Goal: Book appointment/travel/reservation

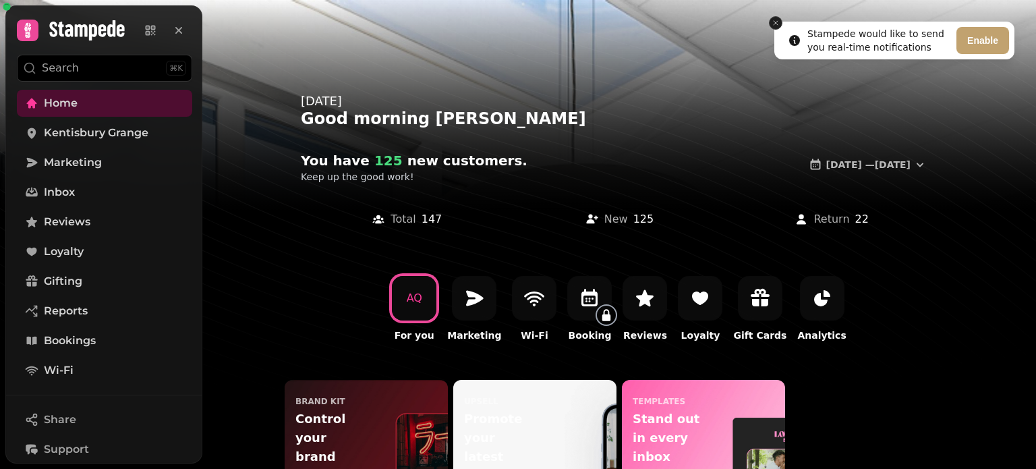
click at [773, 23] on icon "Close toast" at bounding box center [775, 23] width 8 height 8
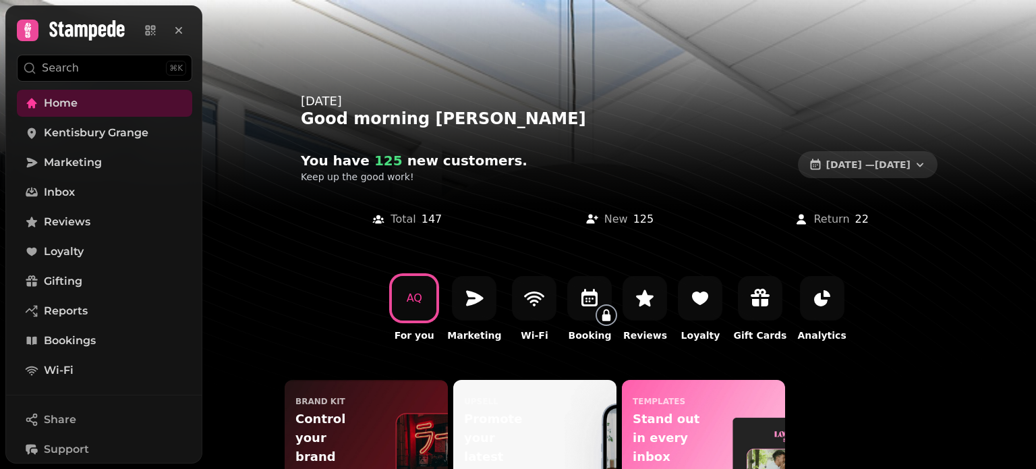
click at [870, 168] on span "[DATE] — [DATE]" at bounding box center [868, 164] width 84 height 9
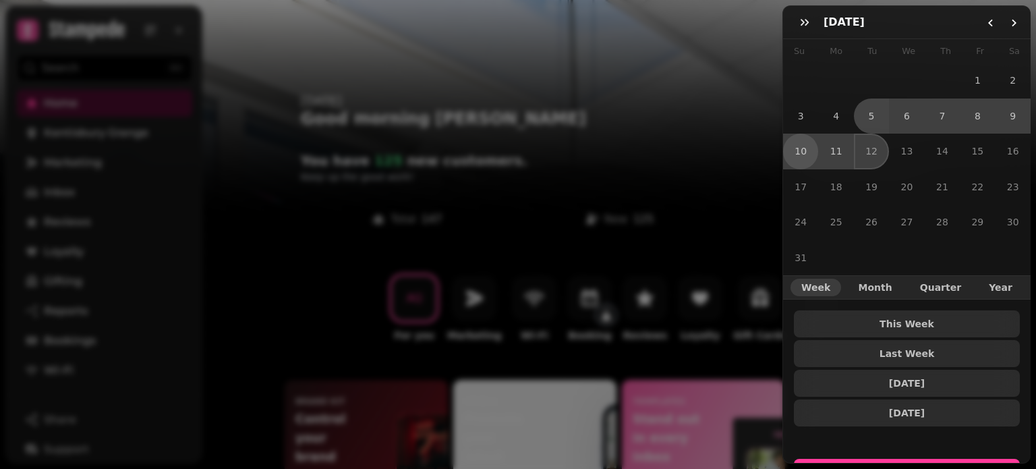
click at [793, 149] on button "10" at bounding box center [800, 150] width 35 height 35
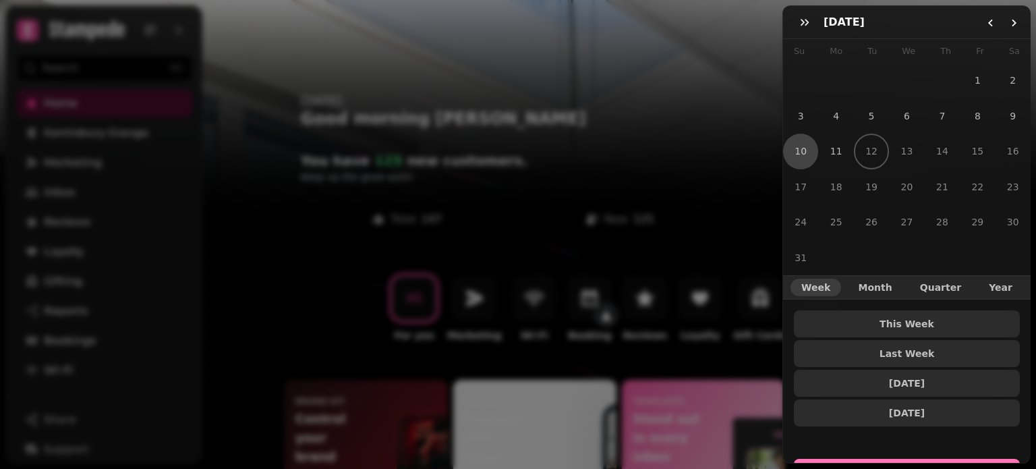
click at [909, 458] on button "Select Dates" at bounding box center [907, 474] width 226 height 32
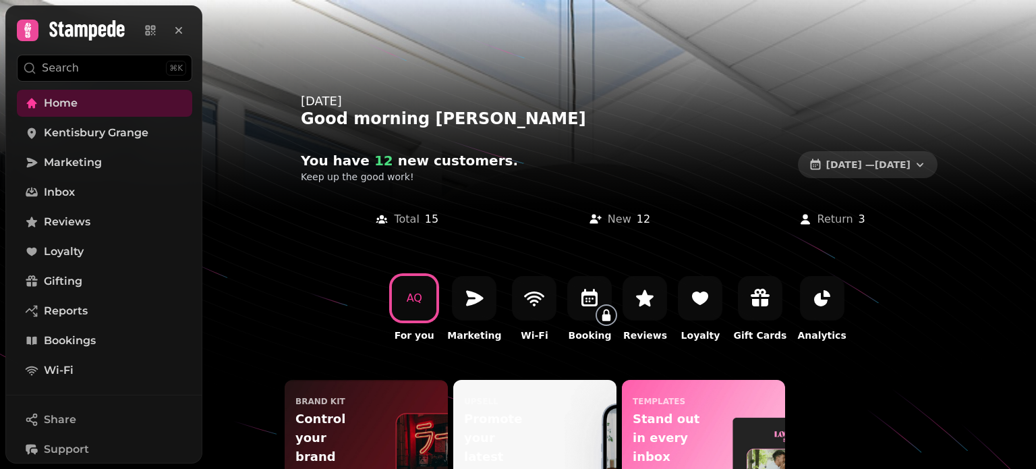
click at [864, 162] on span "[DATE] — [DATE]" at bounding box center [868, 164] width 84 height 9
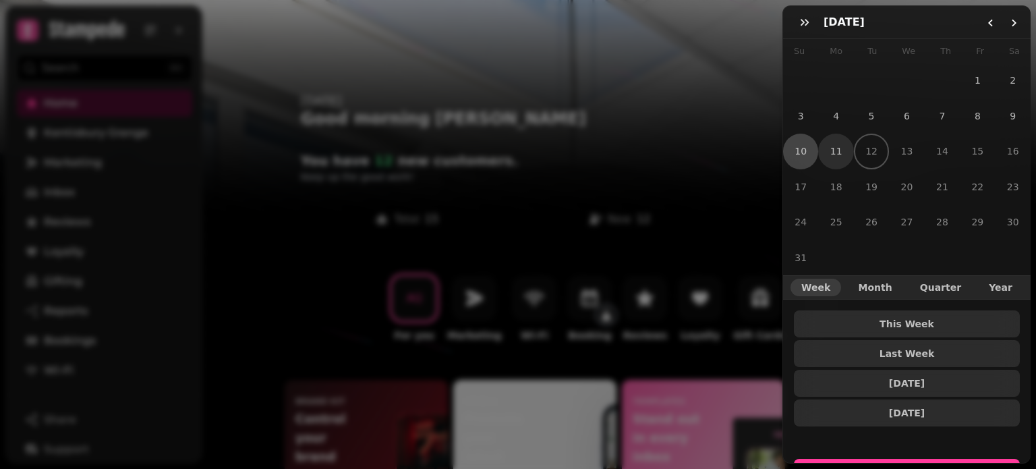
click at [837, 148] on button "11" at bounding box center [835, 150] width 35 height 35
click at [836, 145] on button "11" at bounding box center [835, 150] width 35 height 35
click at [941, 458] on button "Select Dates" at bounding box center [907, 474] width 226 height 32
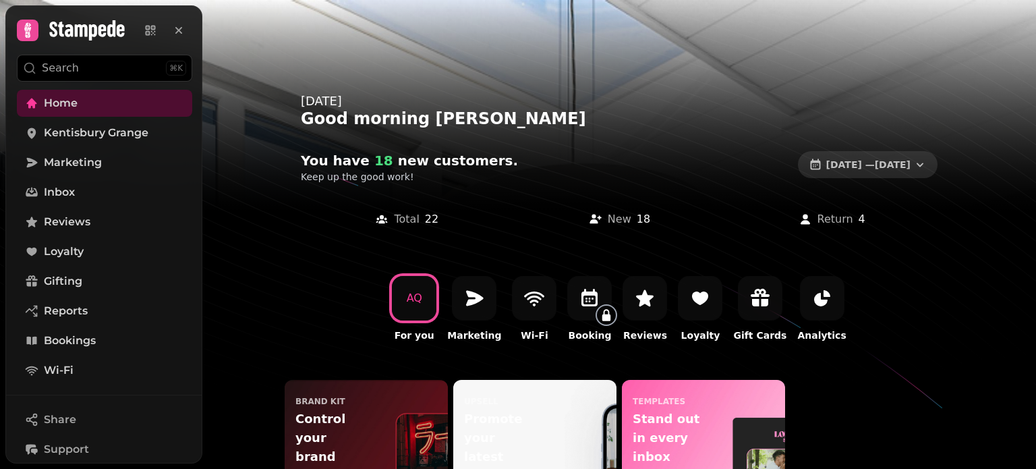
click at [860, 176] on button "[DATE] — [DATE]" at bounding box center [868, 164] width 140 height 27
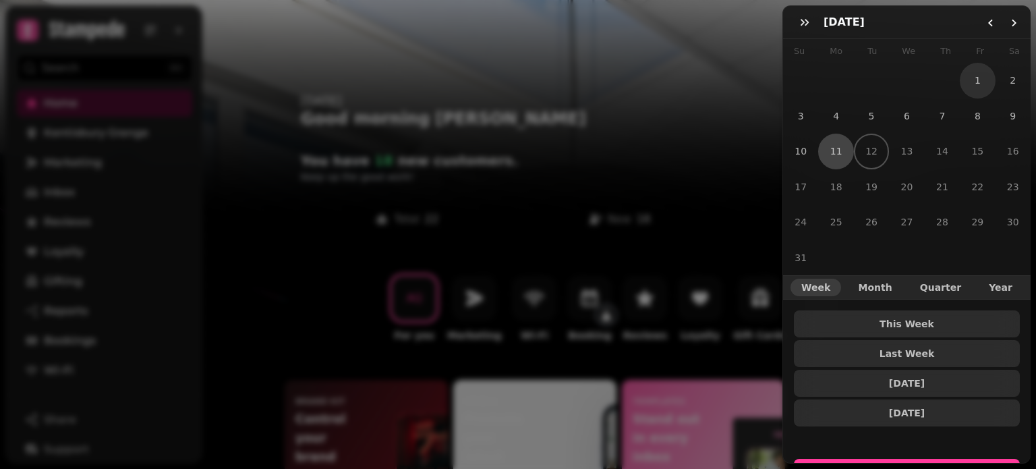
click at [976, 81] on button "1" at bounding box center [976, 80] width 35 height 35
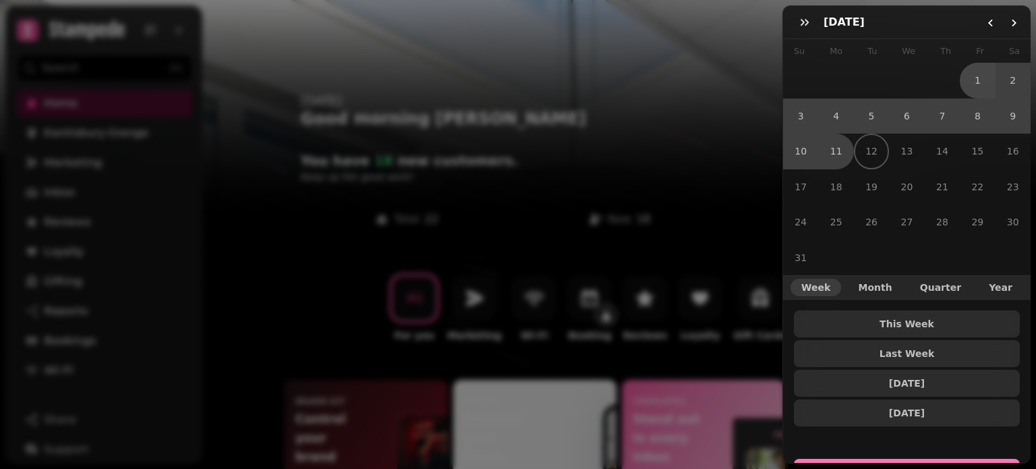
click at [937, 458] on button "Select Dates" at bounding box center [907, 474] width 226 height 32
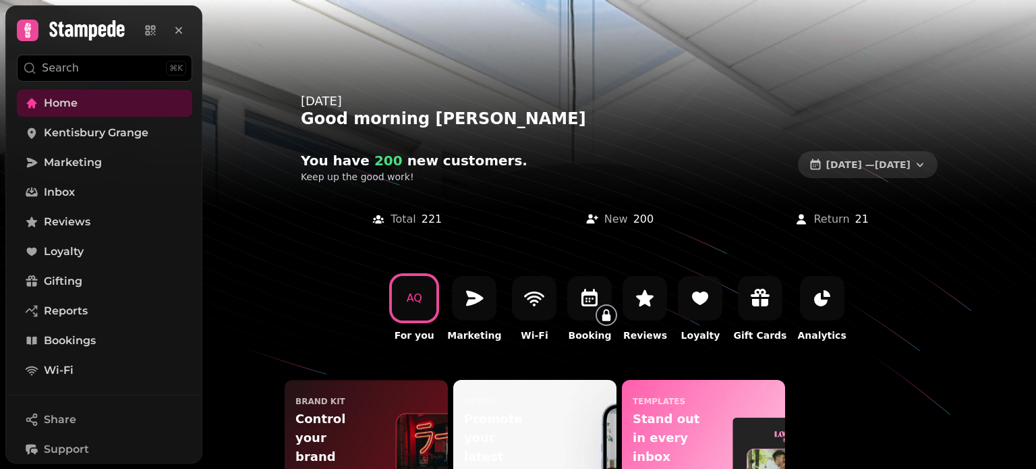
click at [856, 164] on span "[DATE] — [DATE]" at bounding box center [868, 164] width 84 height 9
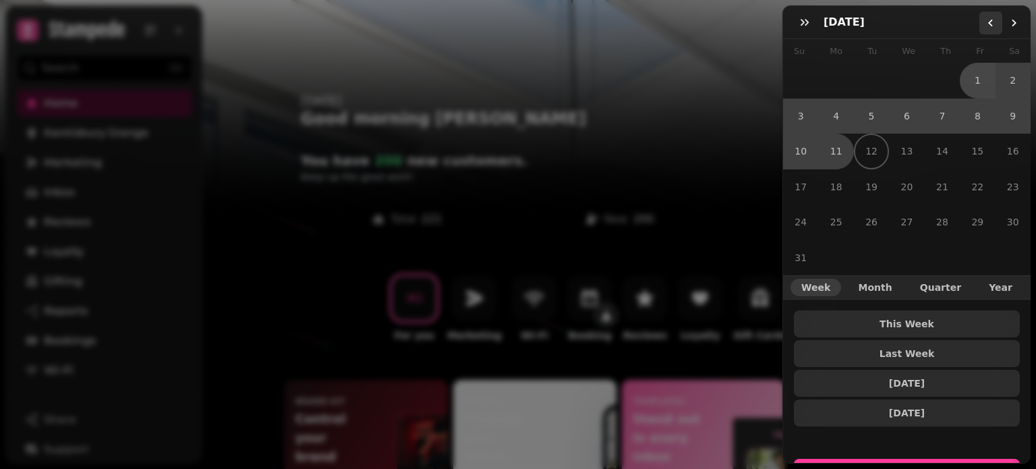
click at [990, 22] on icon "Go to the Previous Month" at bounding box center [990, 23] width 11 height 11
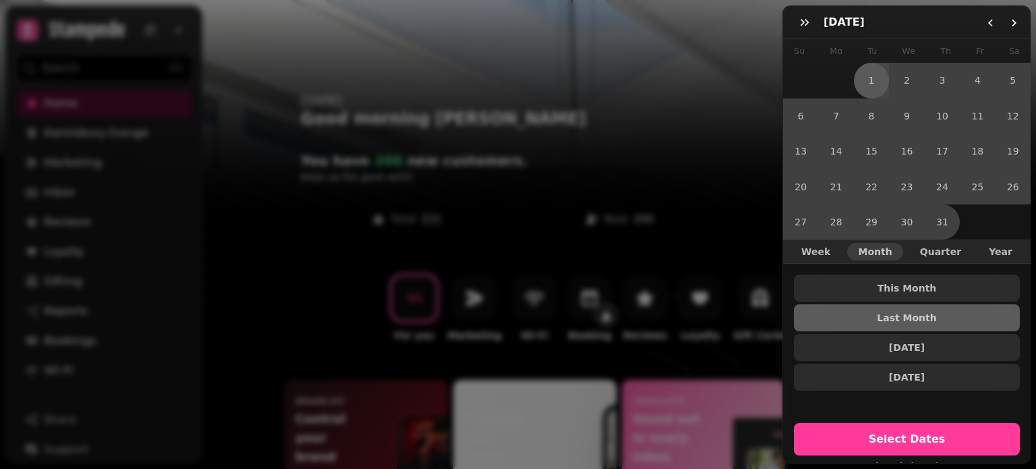
click at [878, 82] on button "1" at bounding box center [871, 80] width 35 height 35
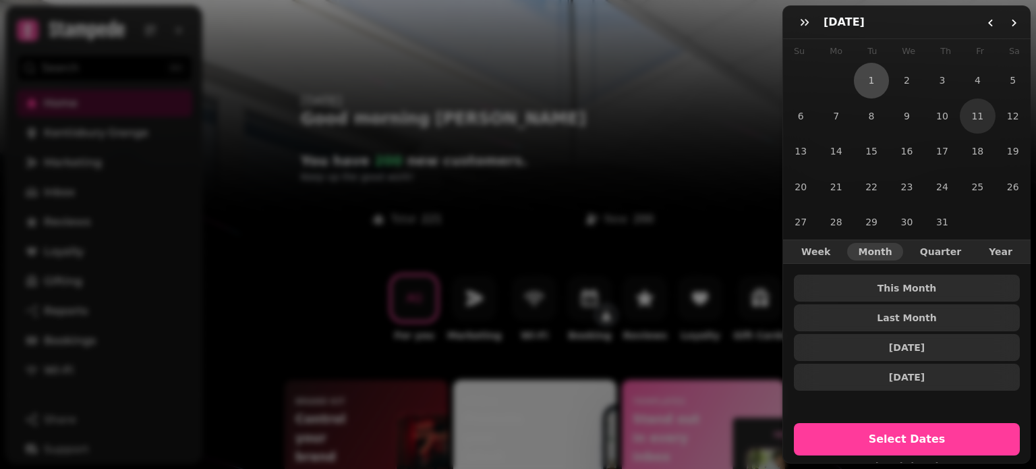
click at [970, 115] on button "11" at bounding box center [976, 115] width 35 height 35
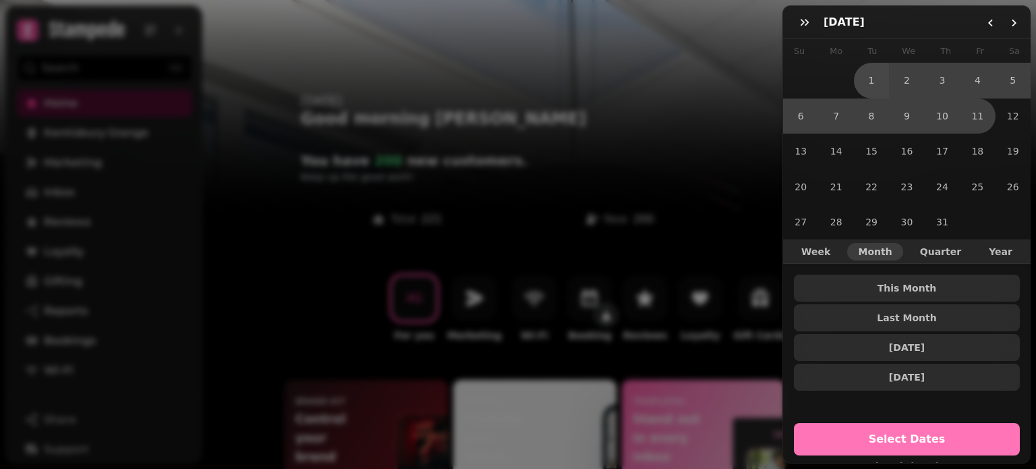
click at [930, 434] on span "Select Dates" at bounding box center [907, 439] width 194 height 11
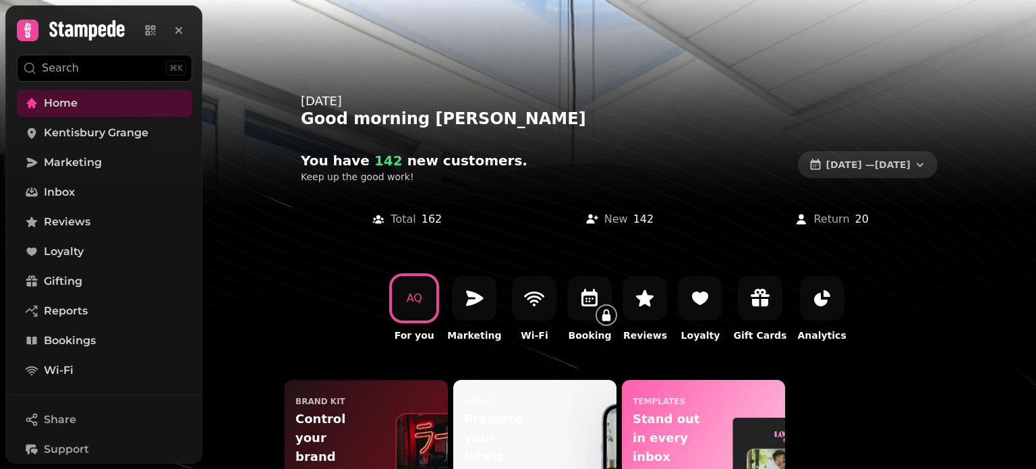
click at [901, 162] on span "[DATE] — [DATE]" at bounding box center [868, 164] width 84 height 9
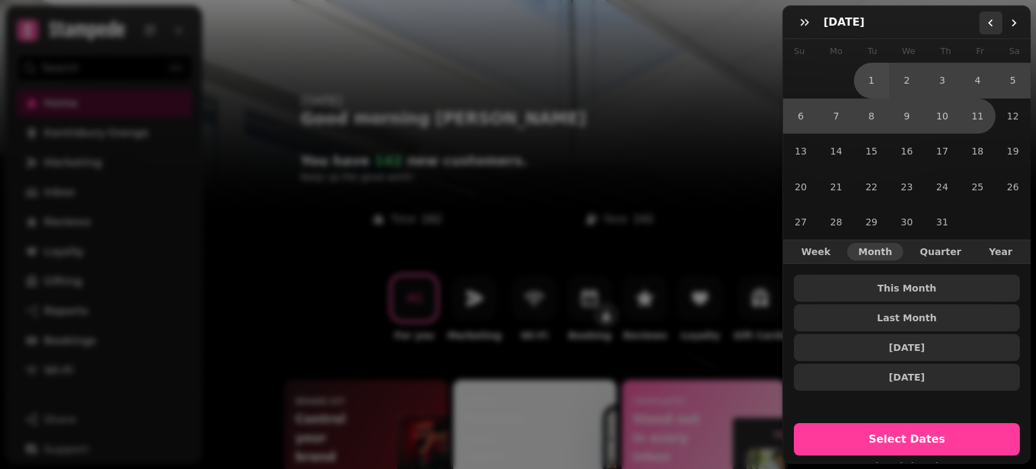
click at [986, 13] on button "Go to the Previous Month" at bounding box center [990, 22] width 23 height 23
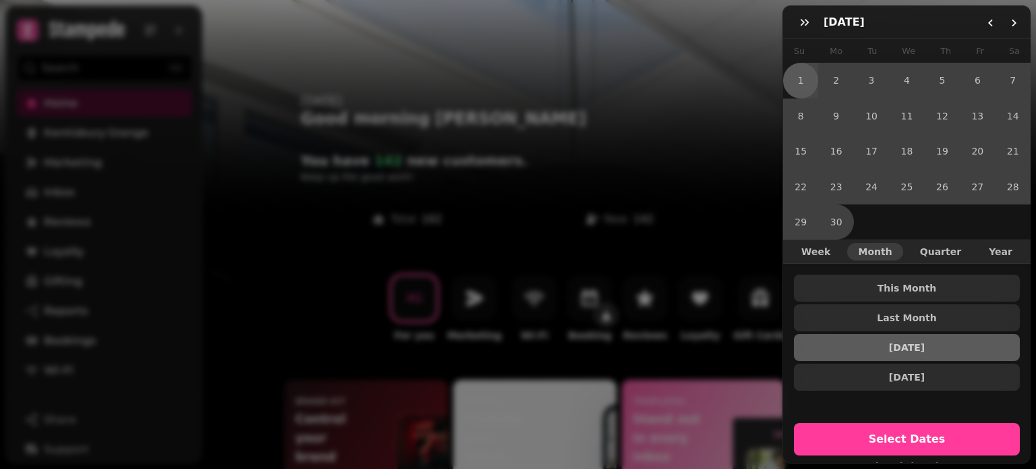
click at [798, 80] on button "1" at bounding box center [800, 80] width 35 height 35
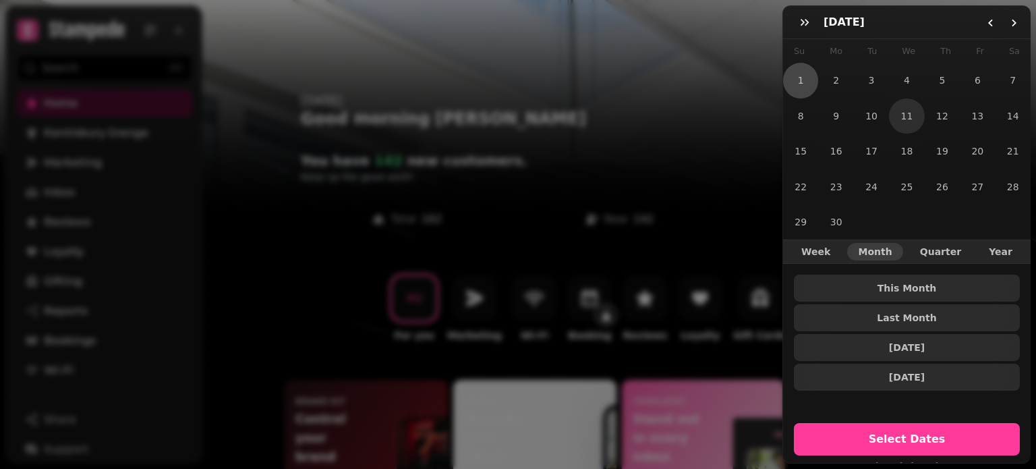
click at [902, 113] on button "11" at bounding box center [906, 115] width 35 height 35
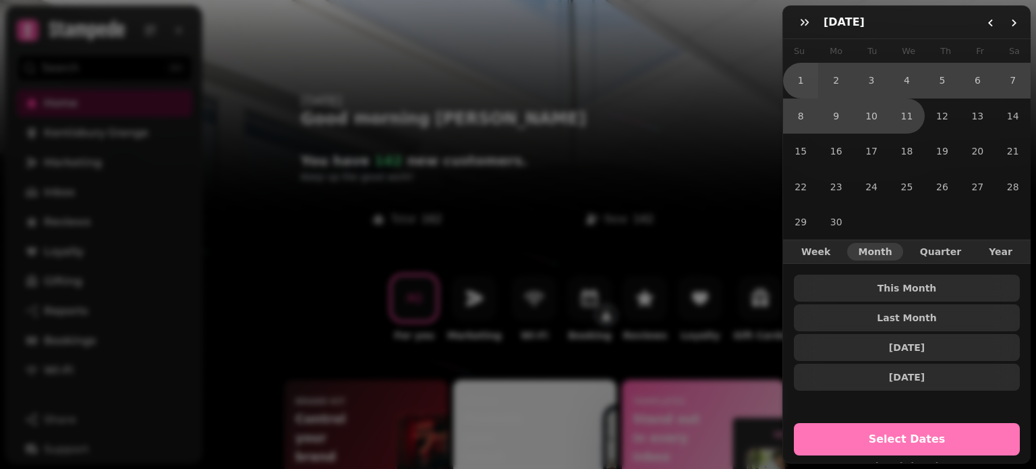
click at [895, 436] on span "Select Dates" at bounding box center [907, 439] width 194 height 11
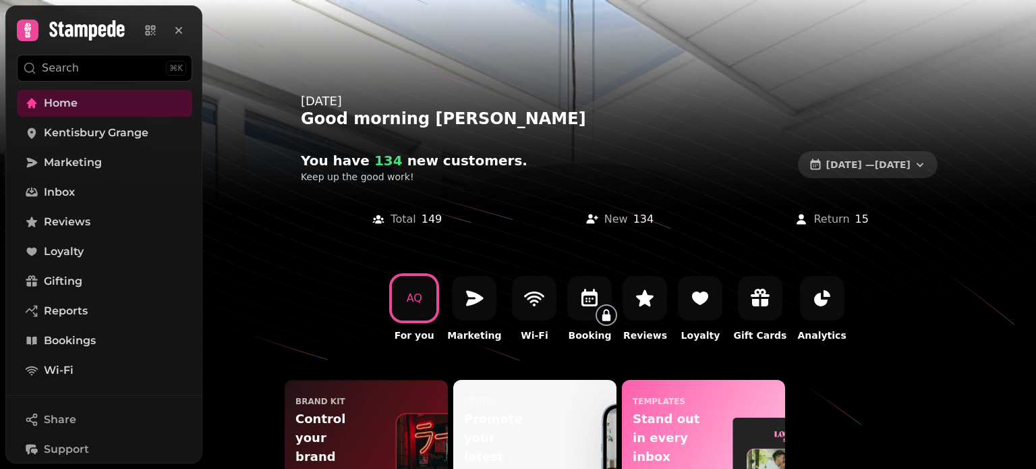
click at [881, 161] on span "[DATE] — [DATE]" at bounding box center [868, 164] width 84 height 9
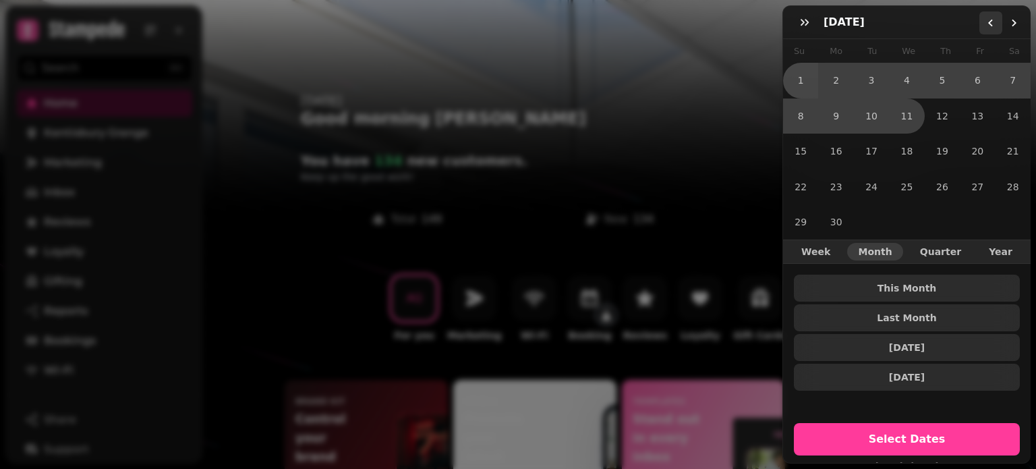
click at [987, 21] on icon "Go to the Previous Month" at bounding box center [990, 23] width 11 height 11
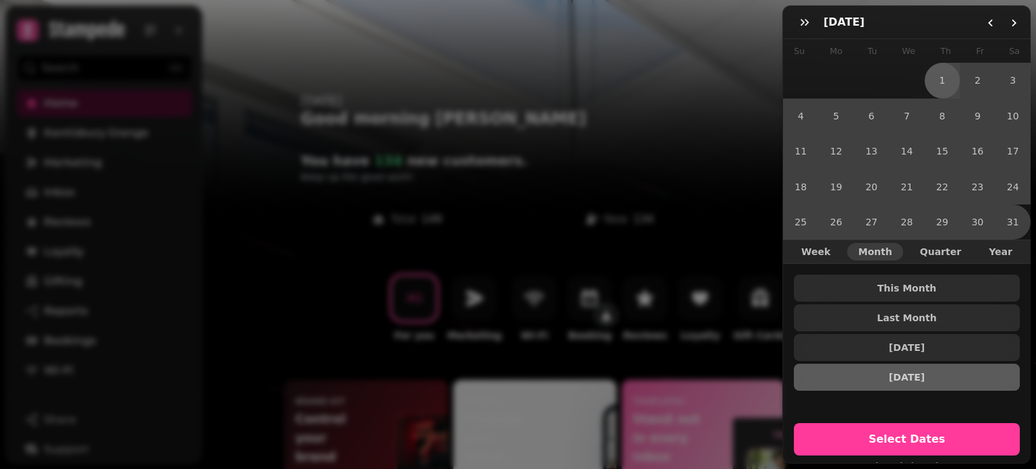
click at [940, 78] on button "1" at bounding box center [941, 80] width 35 height 35
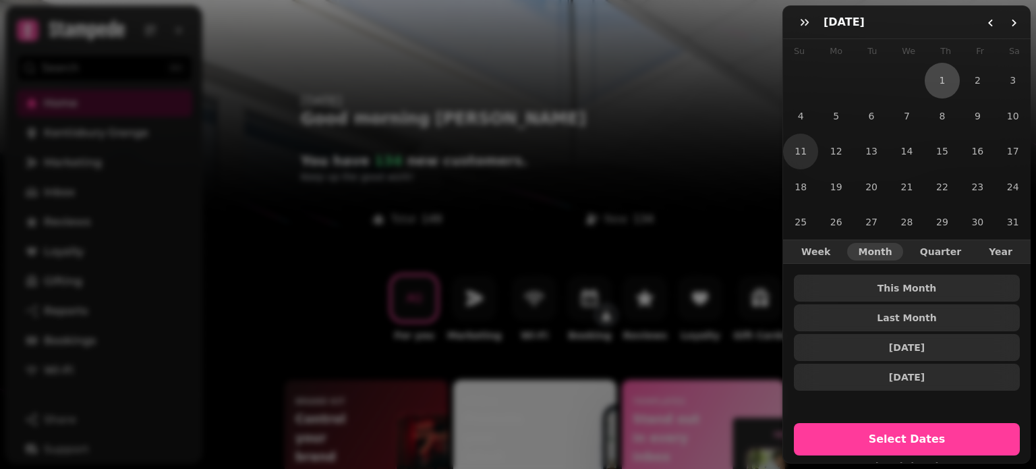
click at [805, 152] on button "11" at bounding box center [800, 150] width 35 height 35
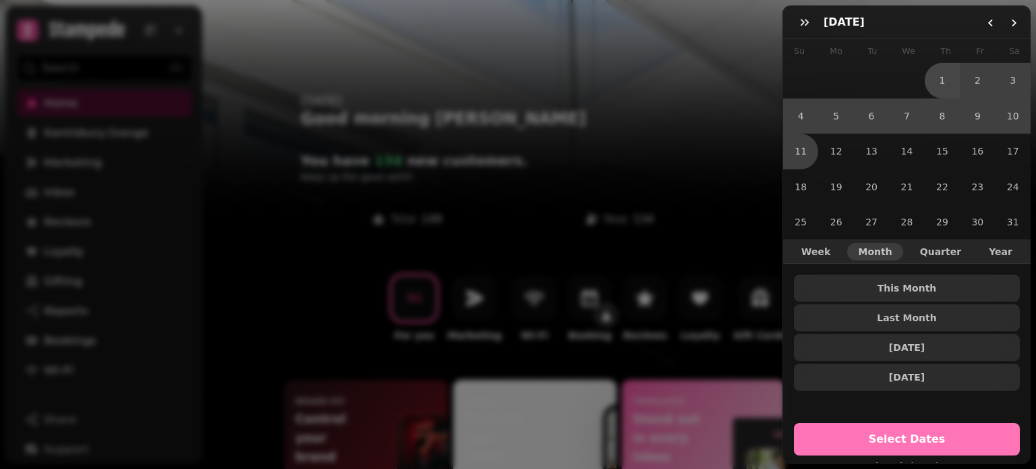
click at [920, 434] on span "Select Dates" at bounding box center [907, 439] width 194 height 11
